Goal: Transaction & Acquisition: Download file/media

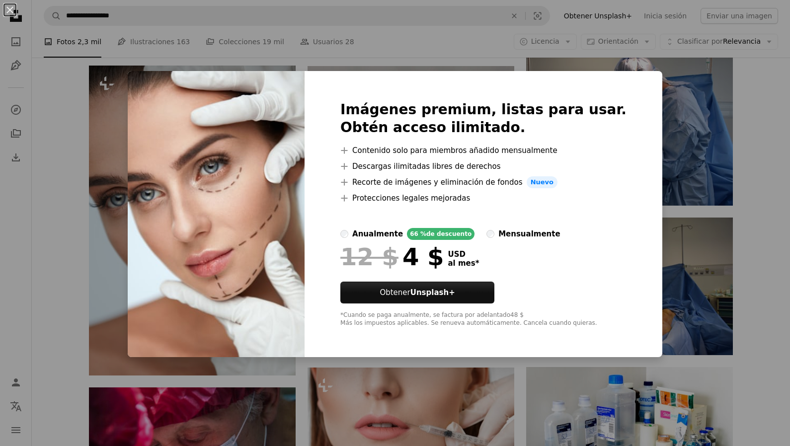
click at [689, 162] on div "An X shape Imágenes premium, listas para usar. Obtén acceso ilimitado. A plus s…" at bounding box center [395, 223] width 790 height 446
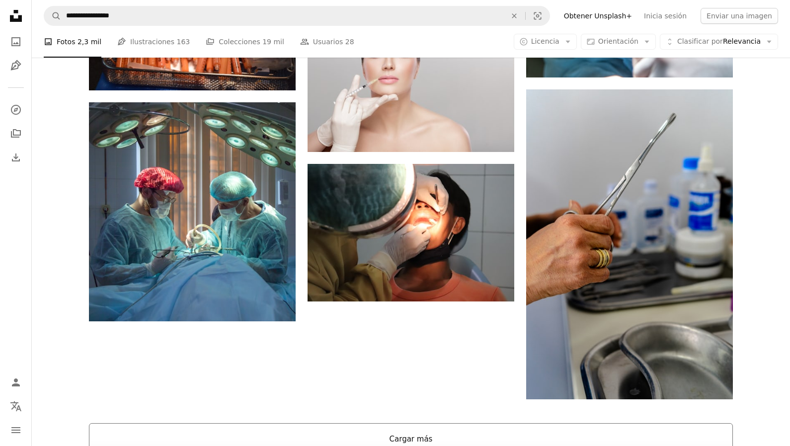
scroll to position [1352, 0]
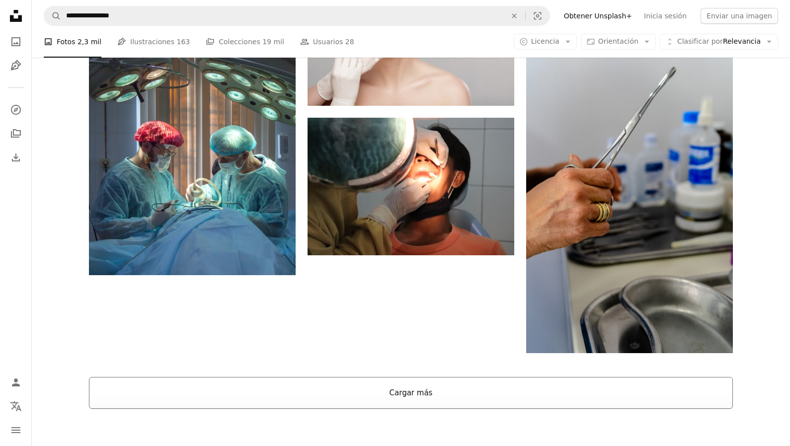
click at [417, 394] on button "Cargar más" at bounding box center [411, 393] width 644 height 32
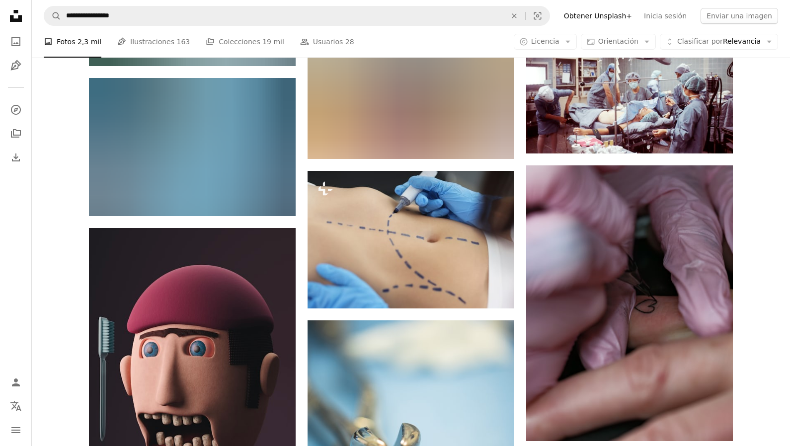
scroll to position [7668, 0]
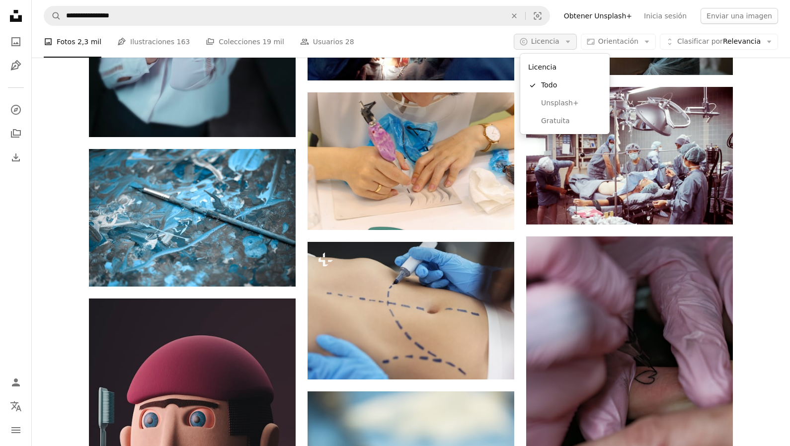
click at [568, 41] on icon "Arrow down" at bounding box center [567, 41] width 9 height 9
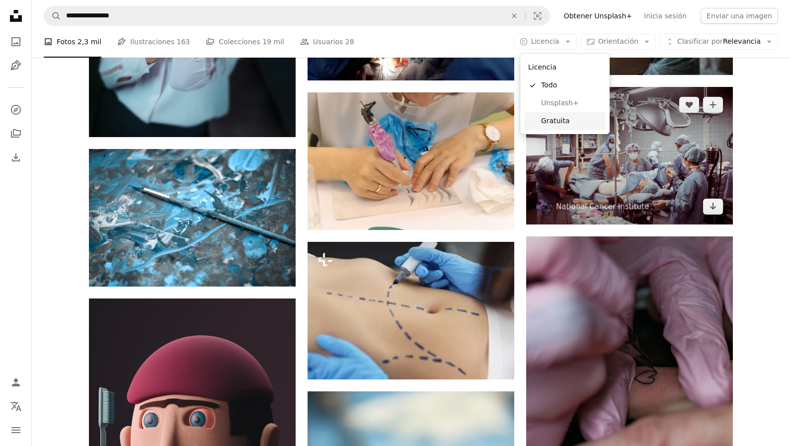
click at [556, 122] on span "Gratuita" at bounding box center [571, 121] width 61 height 10
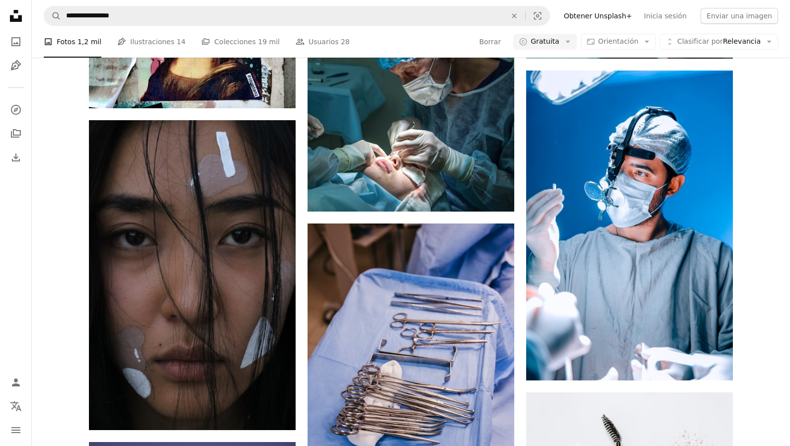
scroll to position [10707, 0]
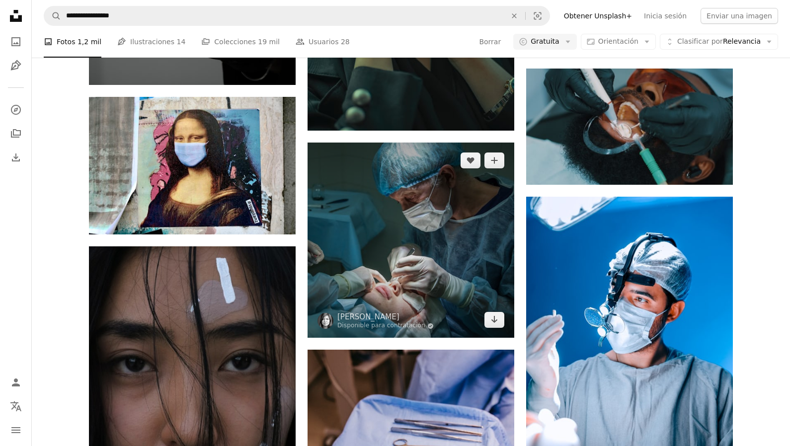
click at [439, 228] on img at bounding box center [411, 241] width 207 height 196
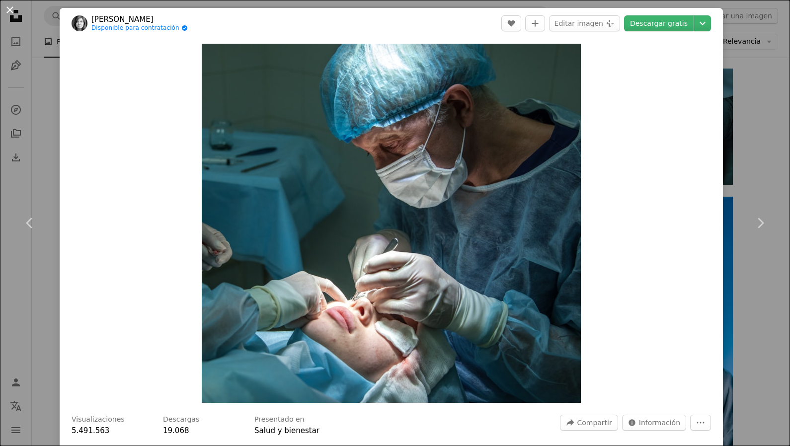
click at [9, 9] on button "An X shape" at bounding box center [10, 10] width 12 height 12
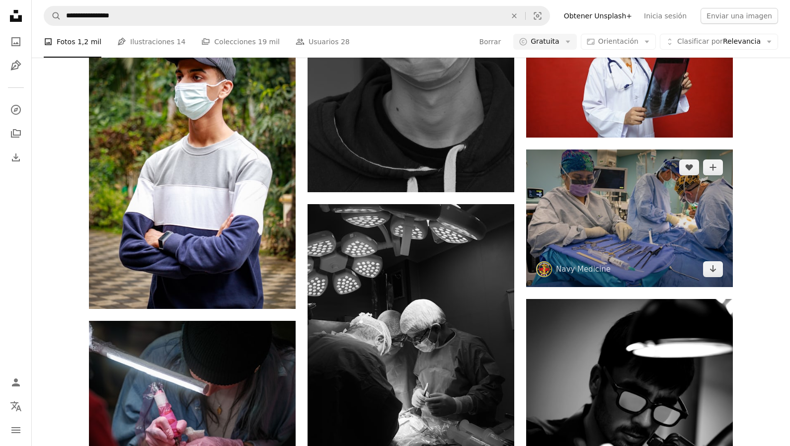
scroll to position [15724, 0]
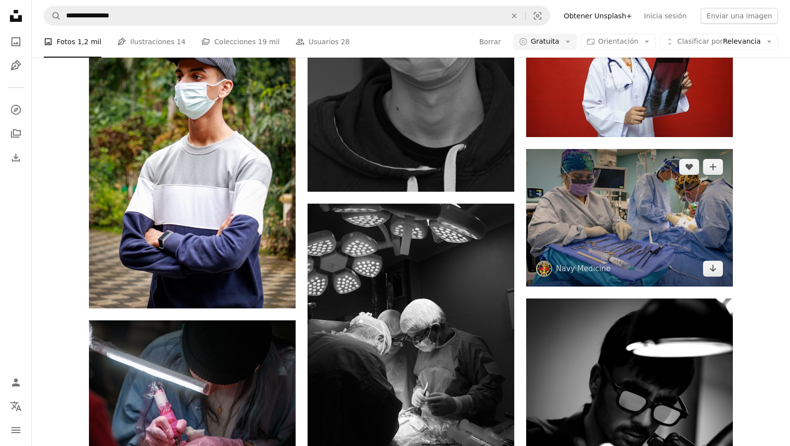
click at [678, 229] on img at bounding box center [629, 218] width 207 height 138
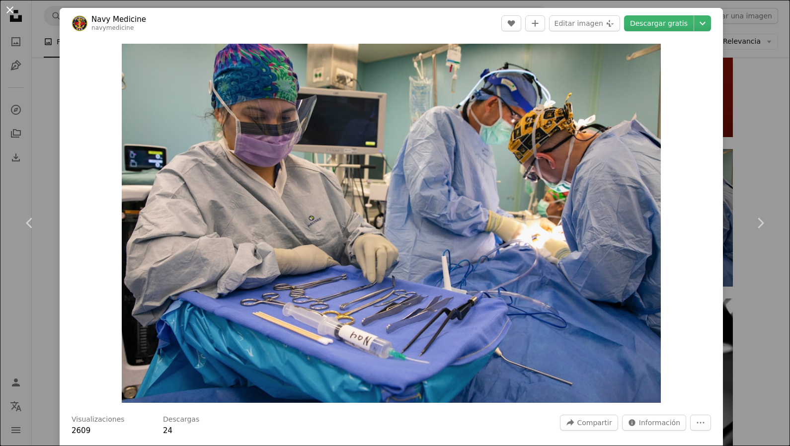
click at [9, 9] on button "An X shape" at bounding box center [10, 10] width 12 height 12
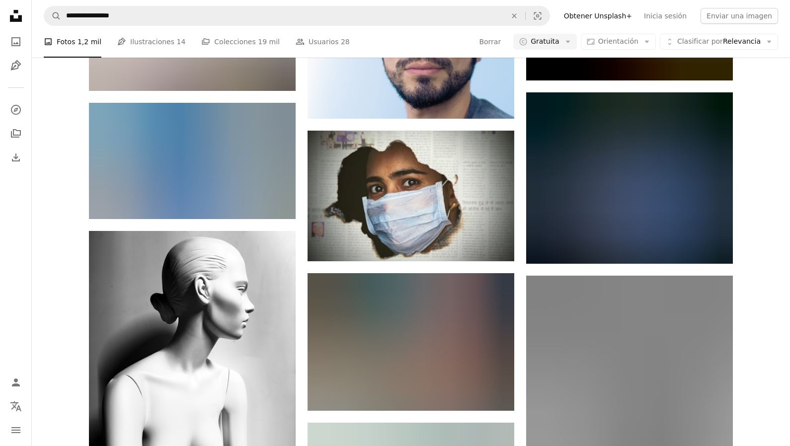
scroll to position [17853, 0]
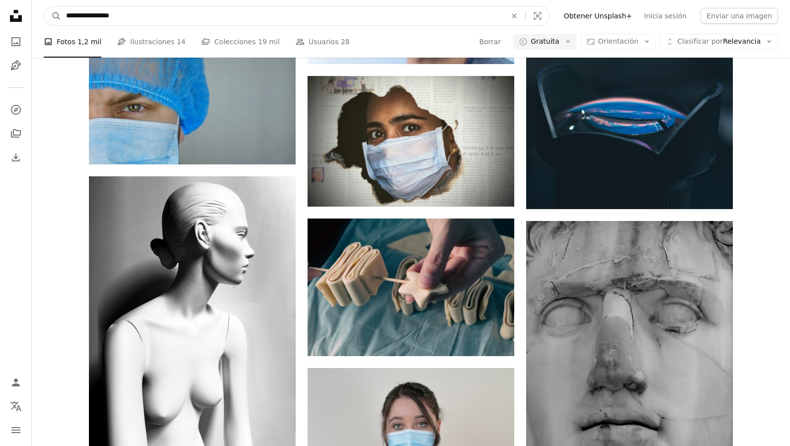
drag, startPoint x: 116, startPoint y: 14, endPoint x: 39, endPoint y: 13, distance: 77.0
click at [39, 14] on nav "**********" at bounding box center [411, 16] width 758 height 32
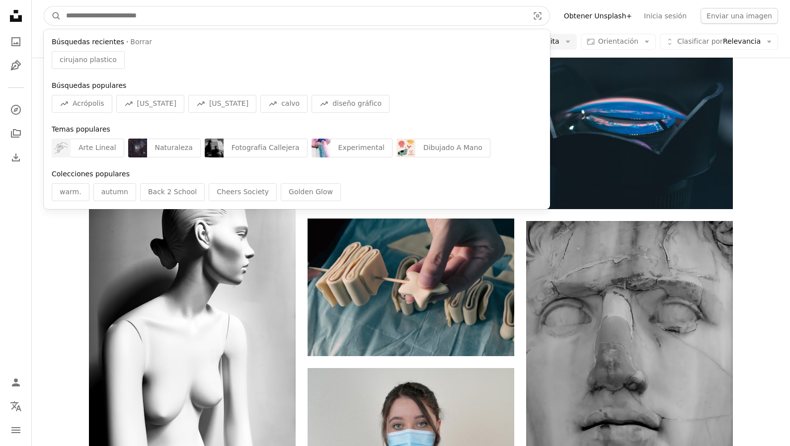
paste input "**********"
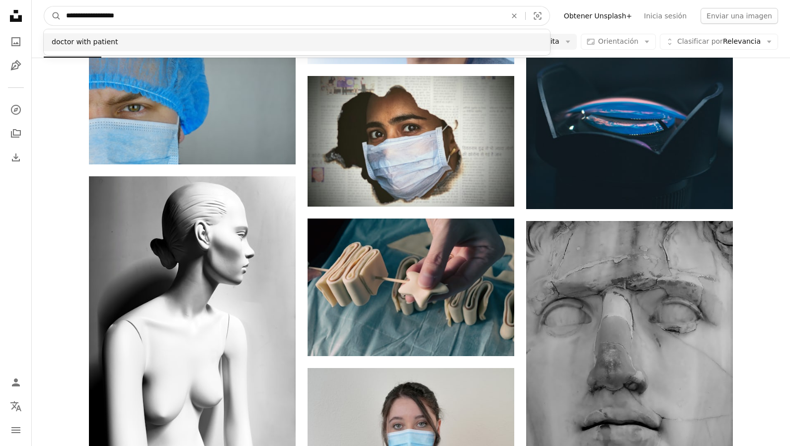
type input "**********"
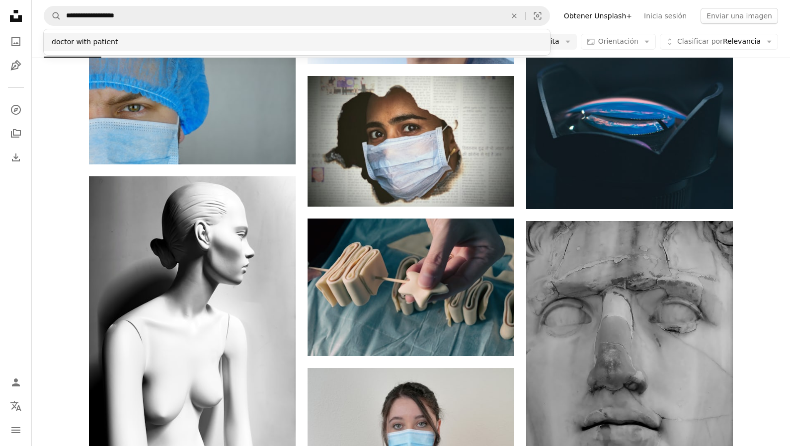
click at [101, 44] on div "doctor with patient" at bounding box center [297, 42] width 506 height 18
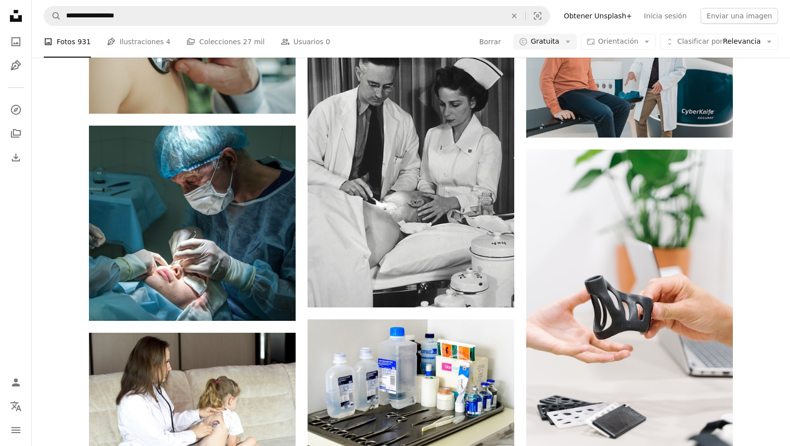
scroll to position [11617, 0]
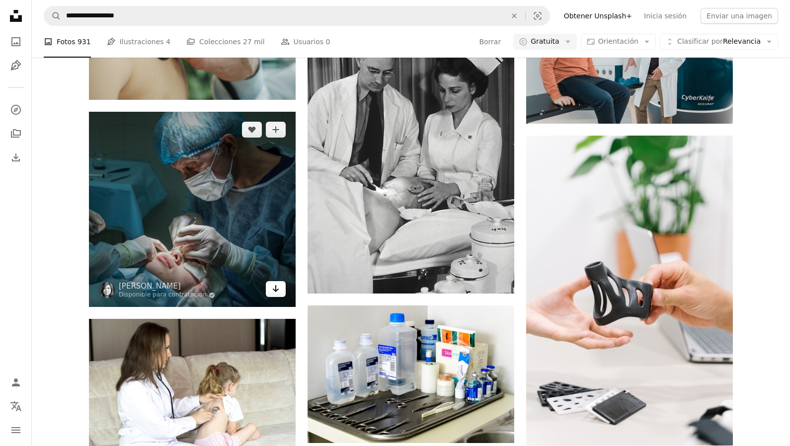
click at [275, 287] on icon "Arrow pointing down" at bounding box center [276, 289] width 8 height 12
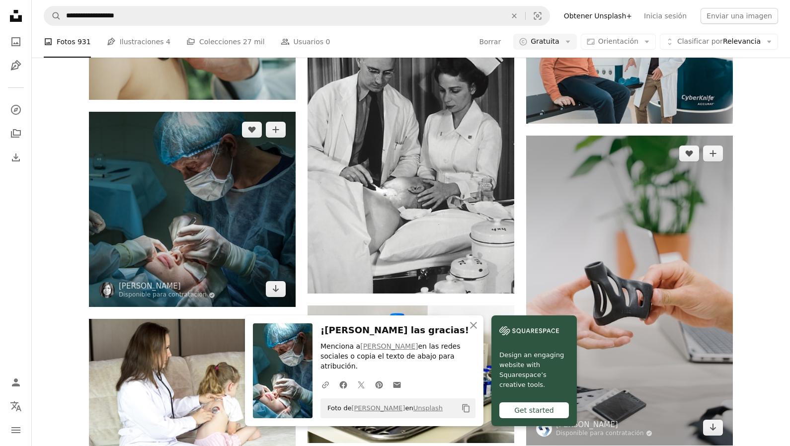
scroll to position [11617, 0]
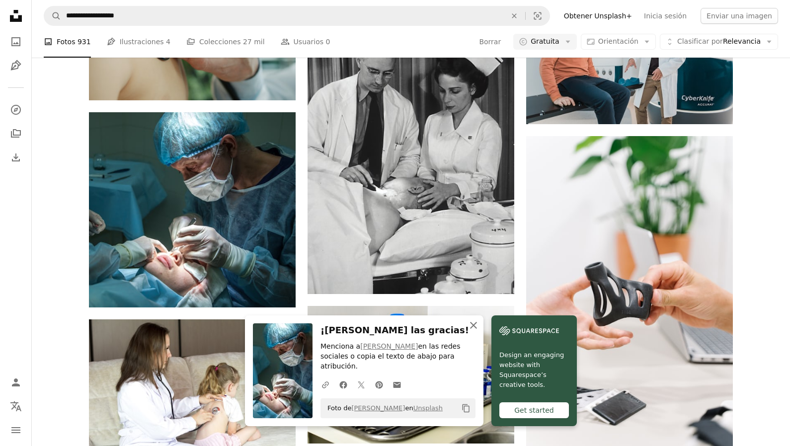
drag, startPoint x: 472, startPoint y: 325, endPoint x: 491, endPoint y: 327, distance: 18.5
click at [473, 325] on icon "button" at bounding box center [473, 325] width 7 height 7
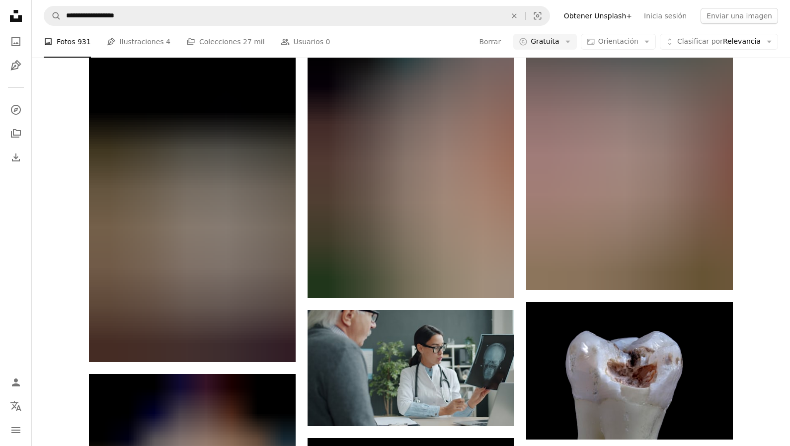
scroll to position [19849, 0]
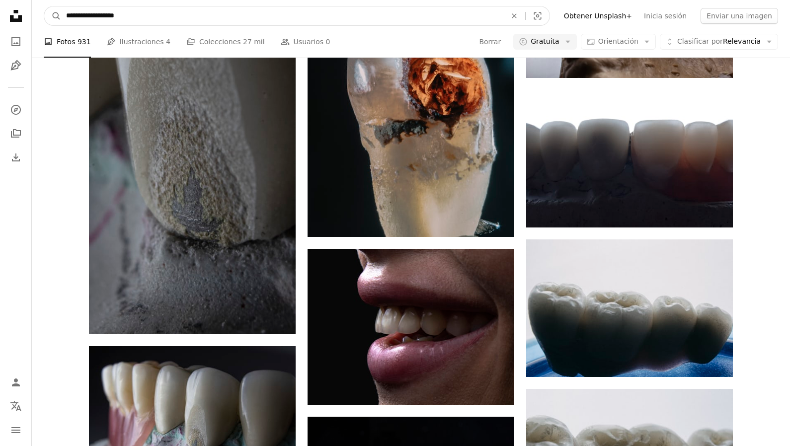
drag, startPoint x: 87, startPoint y: 14, endPoint x: 96, endPoint y: 14, distance: 8.9
click at [87, 14] on input "**********" at bounding box center [282, 15] width 442 height 19
drag, startPoint x: 88, startPoint y: 15, endPoint x: 139, endPoint y: 16, distance: 50.2
click at [138, 17] on input "**********" at bounding box center [282, 15] width 442 height 19
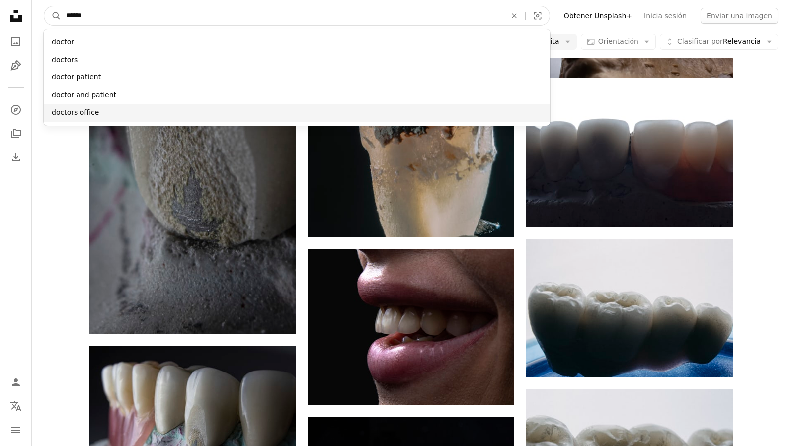
type input "******"
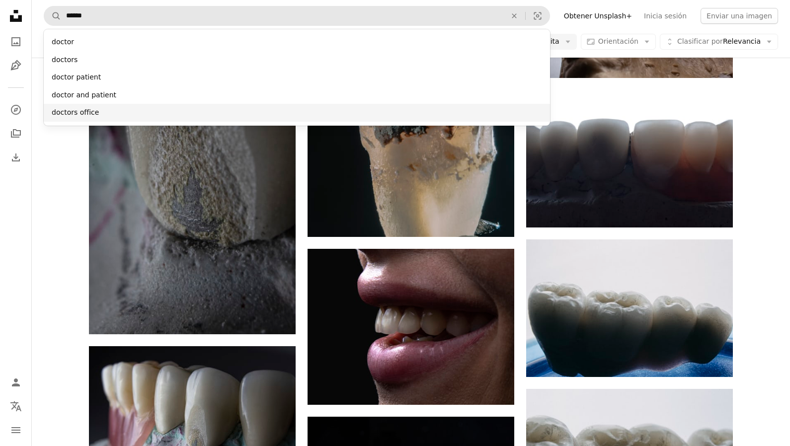
click at [91, 116] on div "doctors office" at bounding box center [297, 113] width 506 height 18
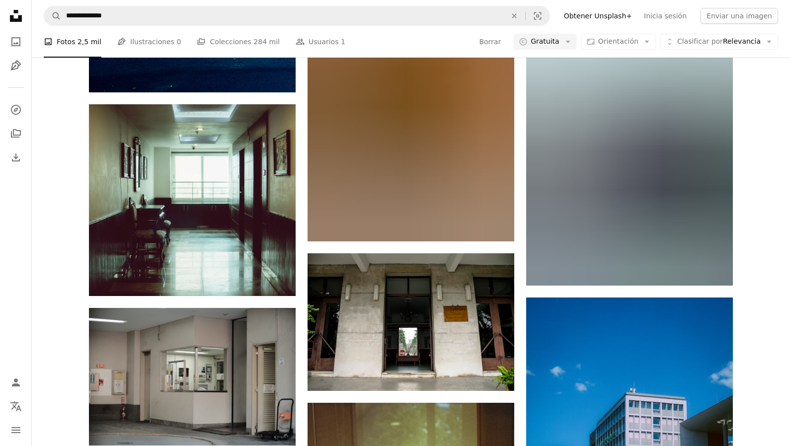
scroll to position [5585, 0]
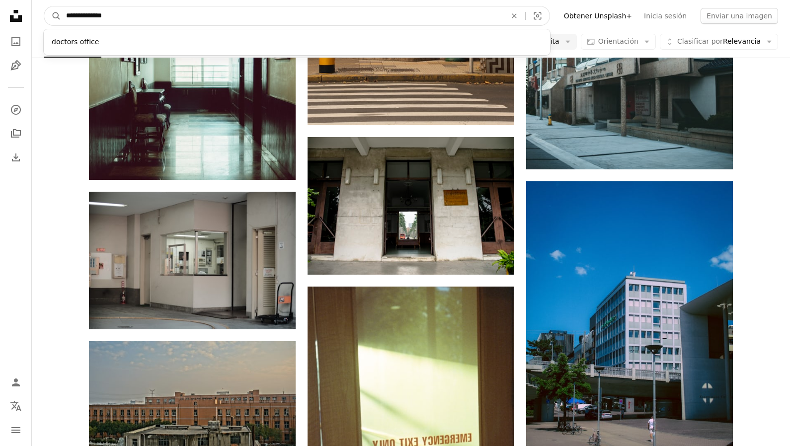
drag, startPoint x: 92, startPoint y: 16, endPoint x: 120, endPoint y: 15, distance: 27.8
click at [120, 15] on input "**********" at bounding box center [282, 15] width 442 height 19
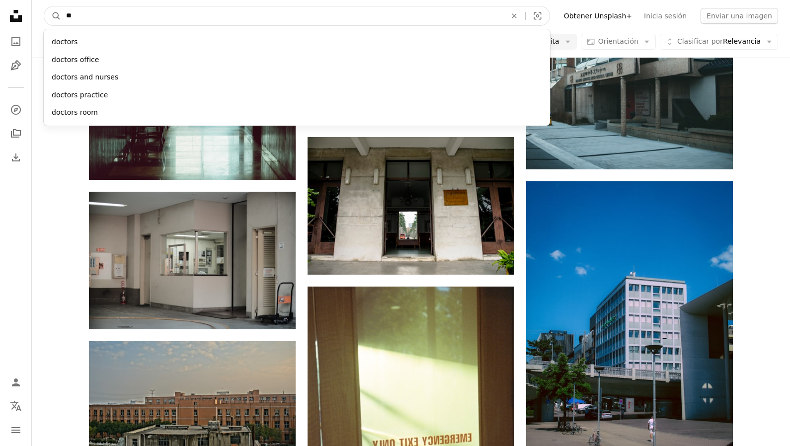
type input "*"
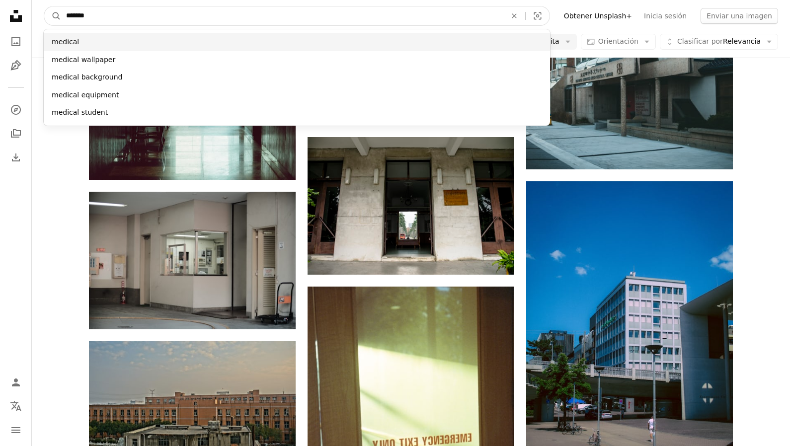
type input "*******"
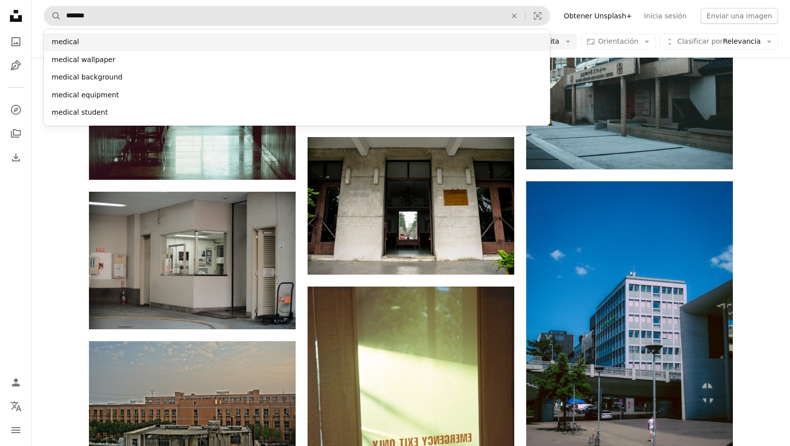
click at [83, 41] on div "medical" at bounding box center [297, 42] width 506 height 18
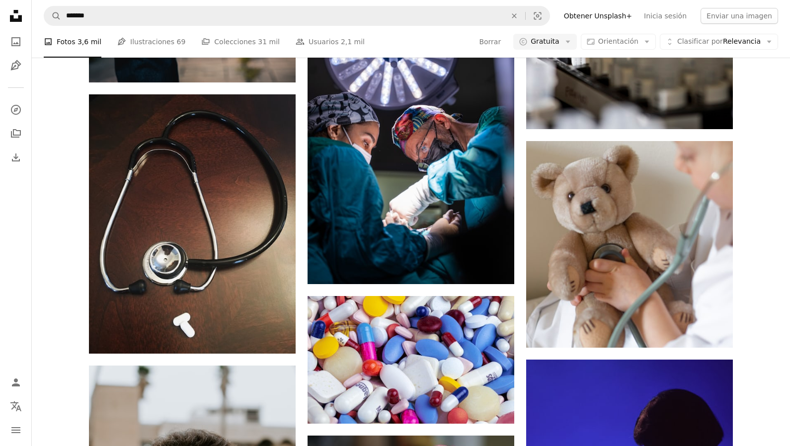
scroll to position [5146, 0]
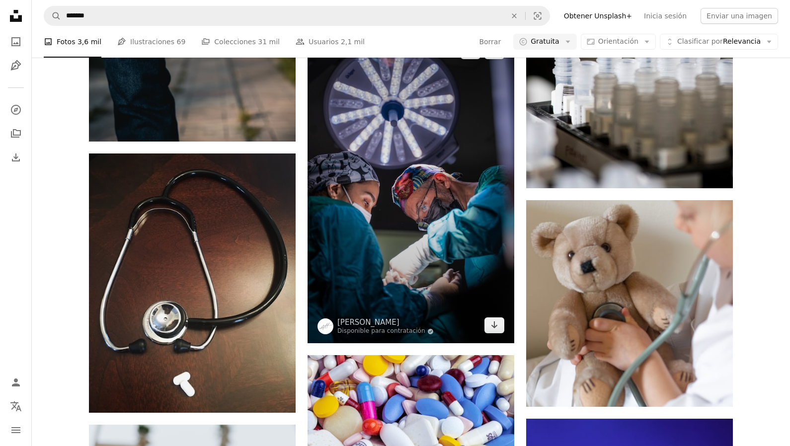
click at [445, 246] on img at bounding box center [411, 188] width 207 height 310
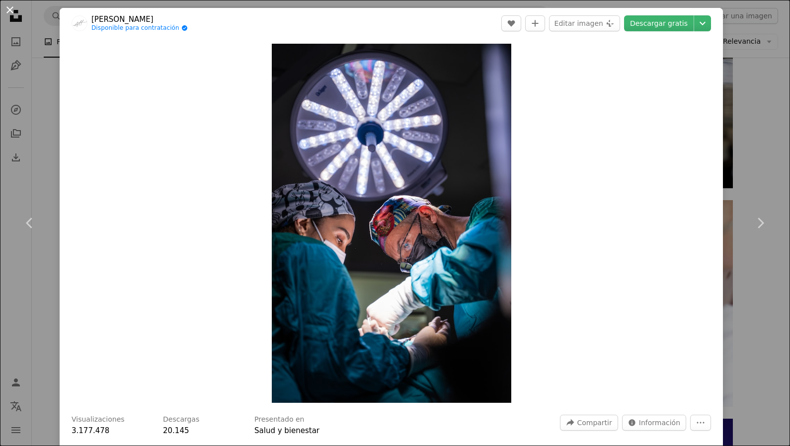
click at [11, 8] on button "An X shape" at bounding box center [10, 10] width 12 height 12
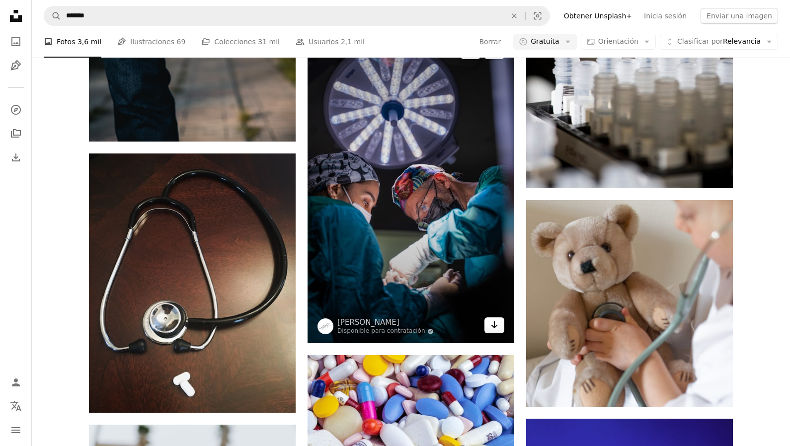
click at [495, 324] on icon "Arrow pointing down" at bounding box center [494, 325] width 8 height 12
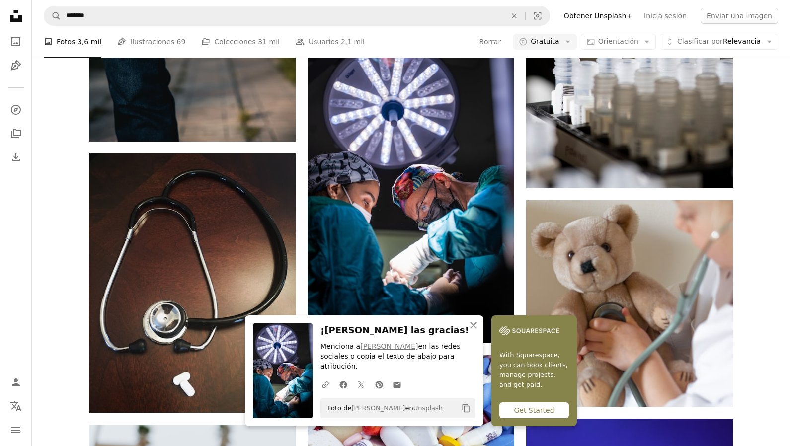
click at [473, 329] on icon "button" at bounding box center [473, 325] width 7 height 7
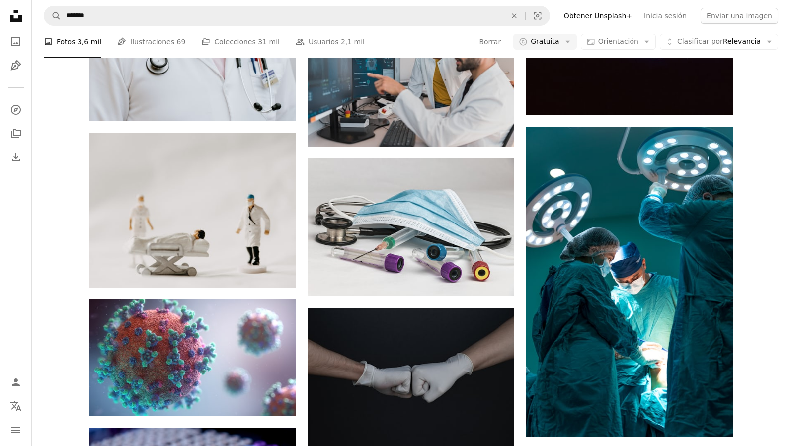
scroll to position [5819, 0]
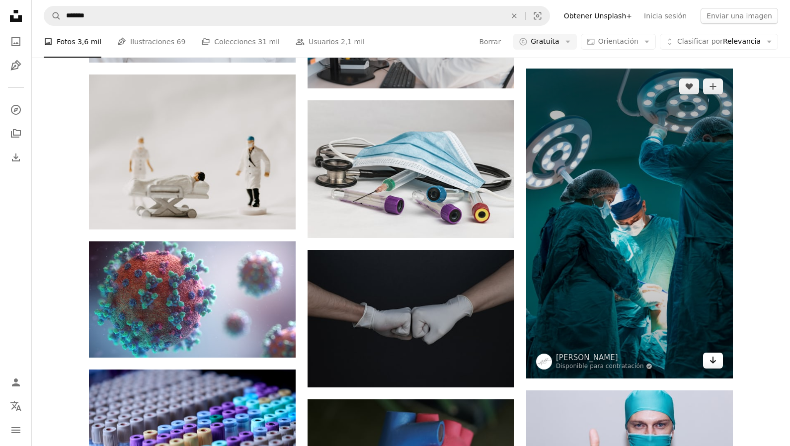
click at [712, 357] on icon "Descargar" at bounding box center [713, 360] width 6 height 7
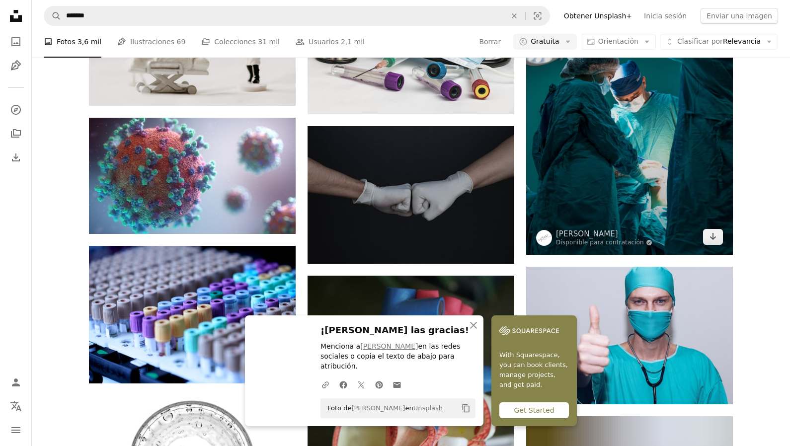
scroll to position [5950, 0]
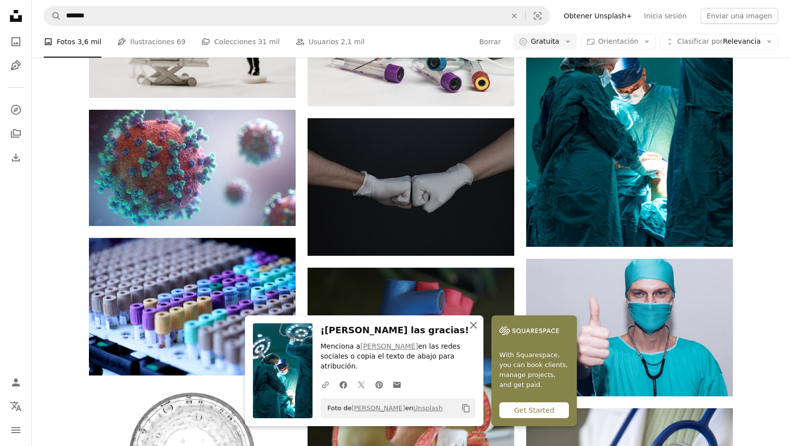
click at [474, 329] on icon "button" at bounding box center [473, 325] width 7 height 7
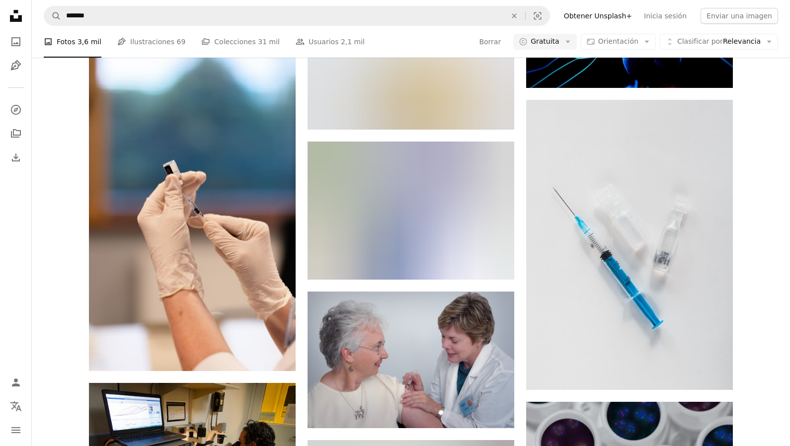
scroll to position [15453, 0]
